Goal: Task Accomplishment & Management: Use online tool/utility

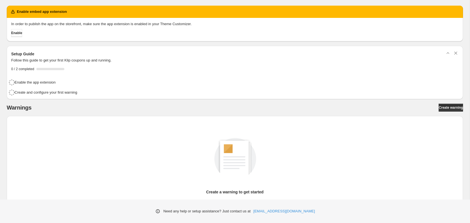
click at [84, 129] on div "Create a warning to get started Learn tutorial Create warning You can apply som…" at bounding box center [234, 172] width 447 height 92
click at [432, 108] on div "Warnings Create warning" at bounding box center [235, 108] width 456 height 8
click at [438, 110] on link "Create warning" at bounding box center [450, 108] width 24 height 8
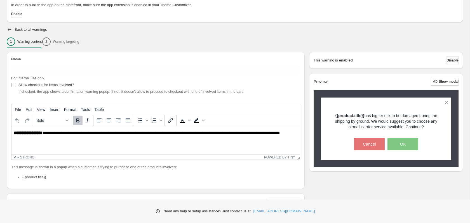
scroll to position [46, 0]
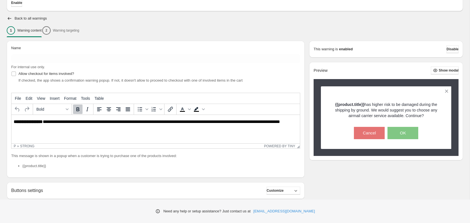
click at [43, 121] on strong "**********" at bounding box center [28, 122] width 29 height 4
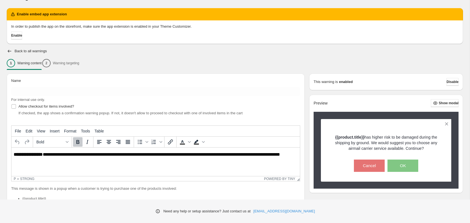
scroll to position [0, 0]
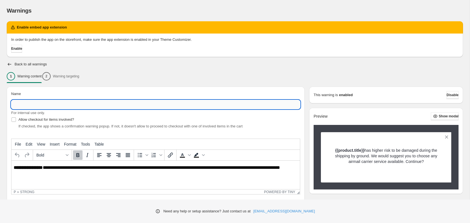
click at [52, 105] on input "Name" at bounding box center [155, 104] width 289 height 9
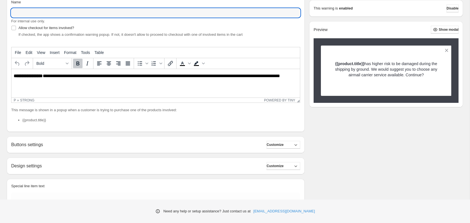
scroll to position [117, 0]
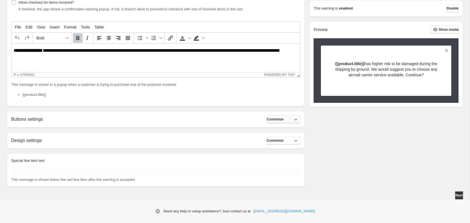
click at [294, 119] on icon "button" at bounding box center [296, 120] width 6 height 6
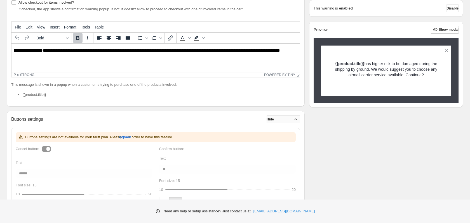
click at [294, 119] on icon "button" at bounding box center [296, 120] width 6 height 6
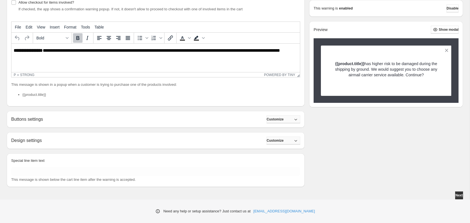
click at [282, 140] on span "Customize" at bounding box center [274, 140] width 17 height 4
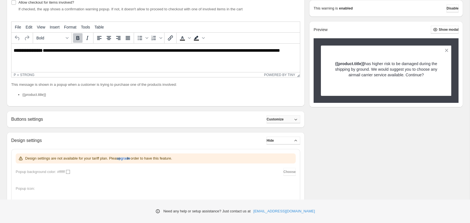
scroll to position [209, 0]
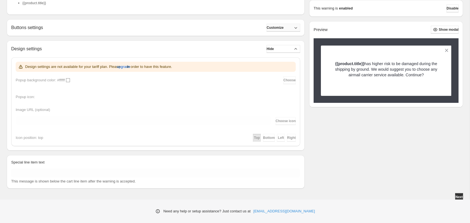
click at [288, 41] on div "Design settings Hide Design settings are not available for your tariff plan. Pl…" at bounding box center [156, 96] width 298 height 110
click at [287, 46] on button "Hide" at bounding box center [283, 49] width 34 height 8
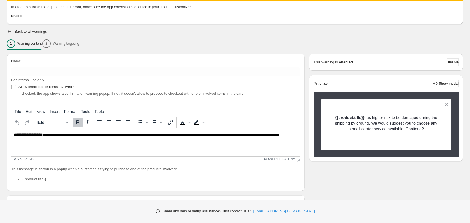
scroll to position [46, 0]
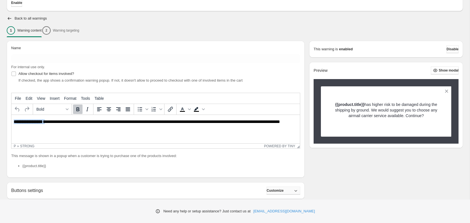
drag, startPoint x: 45, startPoint y: 121, endPoint x: -103, endPoint y: 126, distance: 147.9
click at [11, 126] on html "**********" at bounding box center [155, 122] width 288 height 15
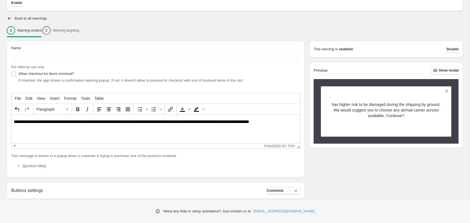
click at [16, 123] on p "**********" at bounding box center [156, 122] width 284 height 6
click at [158, 124] on p "**********" at bounding box center [156, 122] width 284 height 6
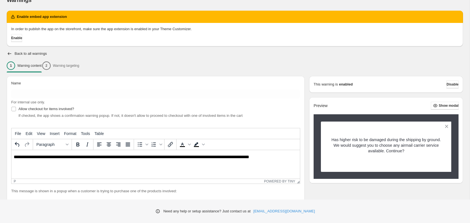
scroll to position [0, 0]
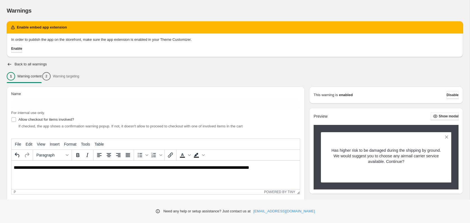
click at [183, 78] on div "1 Warning content 2 Warning targeting" at bounding box center [235, 76] width 456 height 12
